Goal: Transaction & Acquisition: Subscribe to service/newsletter

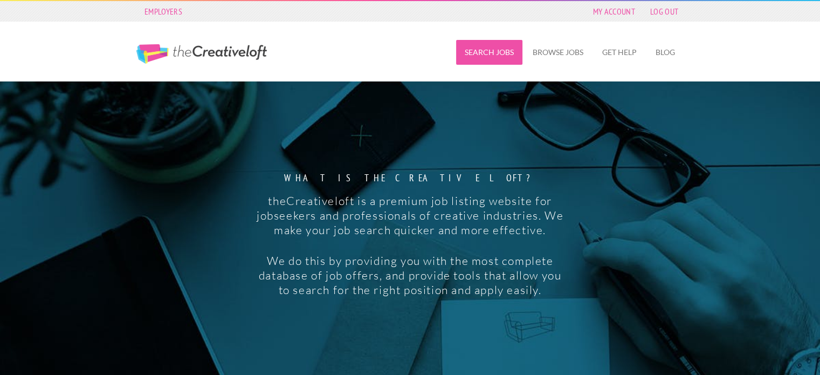
click at [505, 56] on link "Search Jobs" at bounding box center [489, 52] width 66 height 25
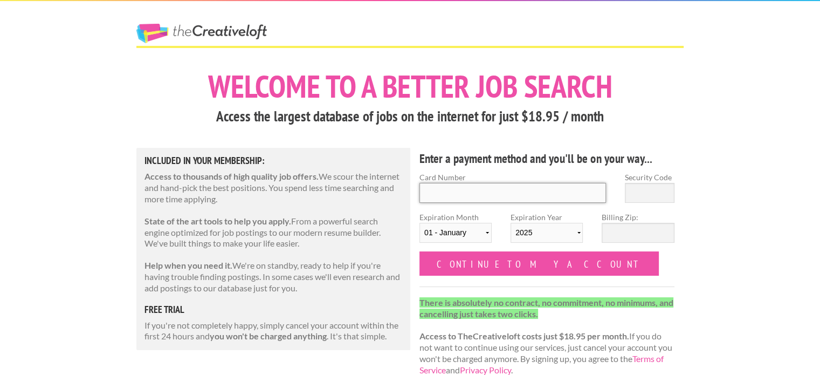
click at [473, 191] on input "Card Number" at bounding box center [513, 193] width 187 height 20
click at [393, 86] on h1 "Welcome to a better job search" at bounding box center [410, 86] width 548 height 31
click at [189, 23] on div "The Creative Loft" at bounding box center [221, 23] width 189 height 45
click at [188, 29] on link "The Creative Loft" at bounding box center [201, 33] width 131 height 19
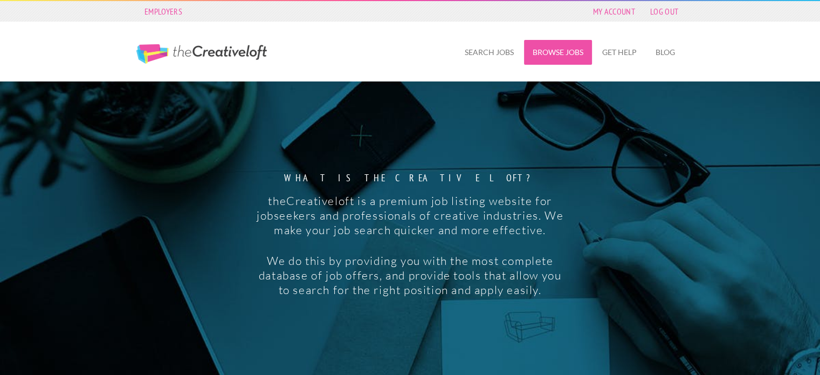
click at [563, 49] on link "Browse Jobs" at bounding box center [558, 52] width 68 height 25
